Goal: Task Accomplishment & Management: Use online tool/utility

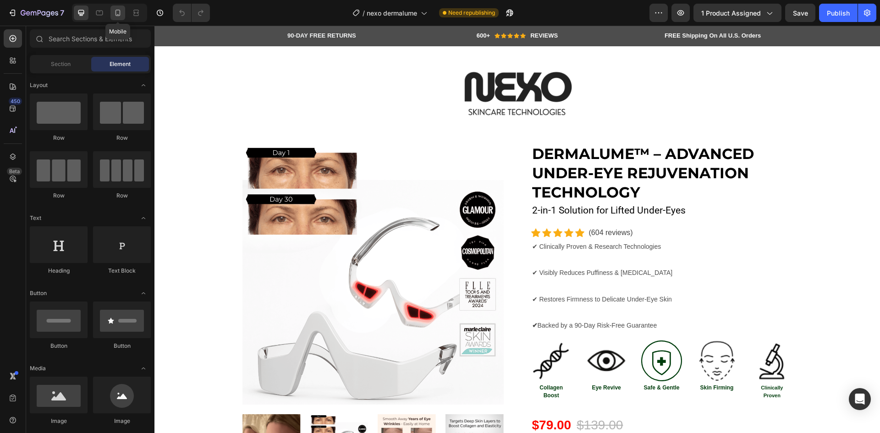
click at [121, 11] on icon at bounding box center [117, 12] width 9 height 9
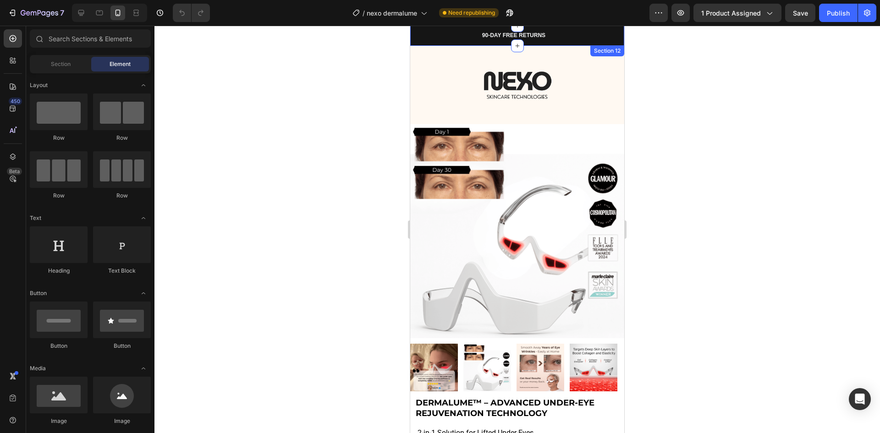
click at [412, 33] on div "90-DAY FREE RETURNS Heading Row 600+ Heading Icon Icon Icon Icon Icon Icon List…" at bounding box center [517, 36] width 214 height 20
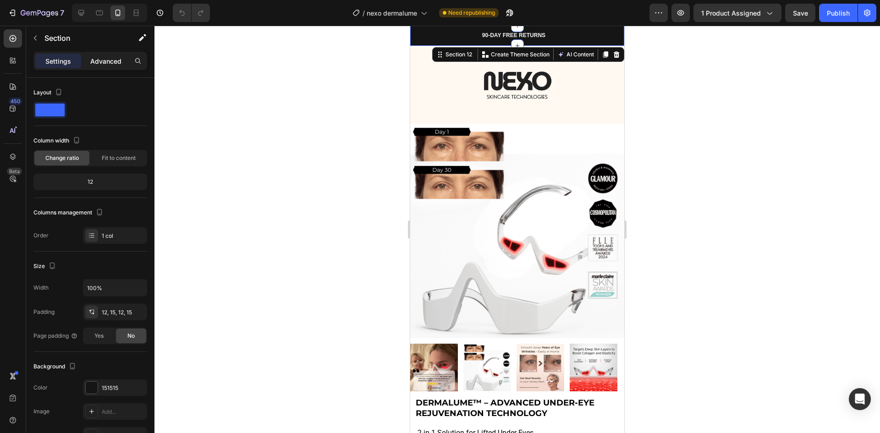
click at [108, 58] on p "Advanced" at bounding box center [105, 61] width 31 height 10
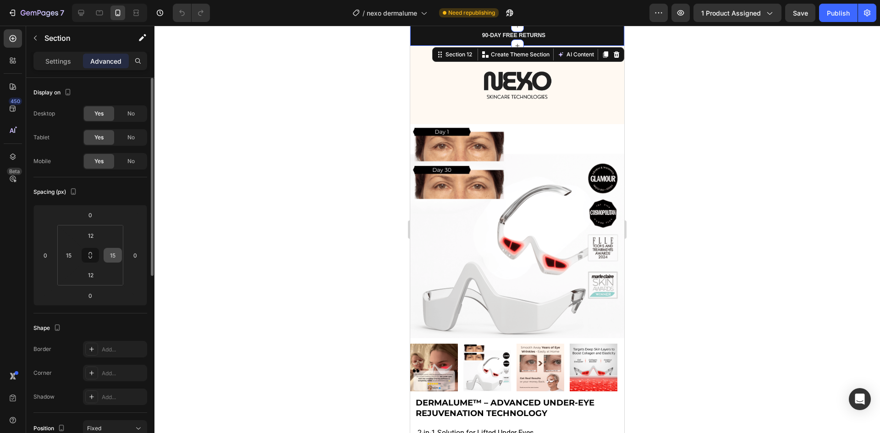
scroll to position [138, 0]
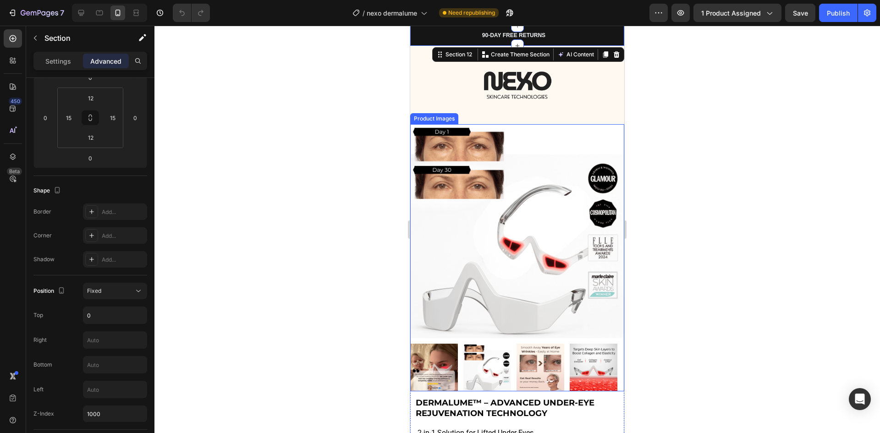
click at [464, 167] on img at bounding box center [517, 231] width 214 height 214
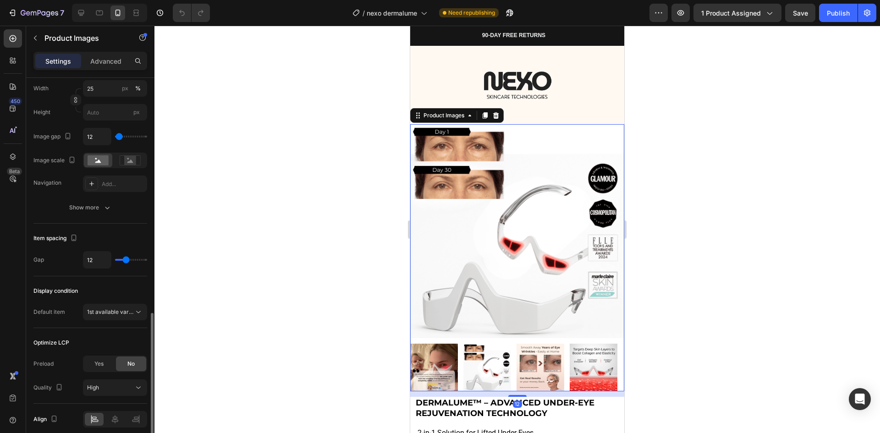
scroll to position [405, 0]
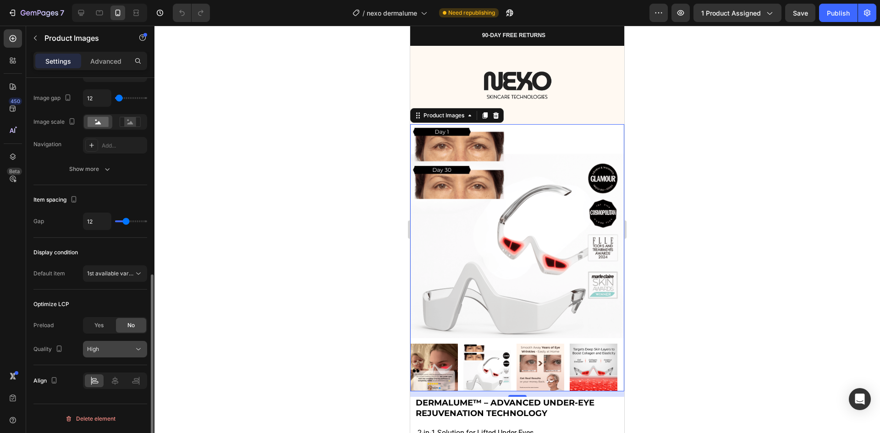
click at [143, 353] on icon at bounding box center [138, 349] width 9 height 9
